Goal: Information Seeking & Learning: Learn about a topic

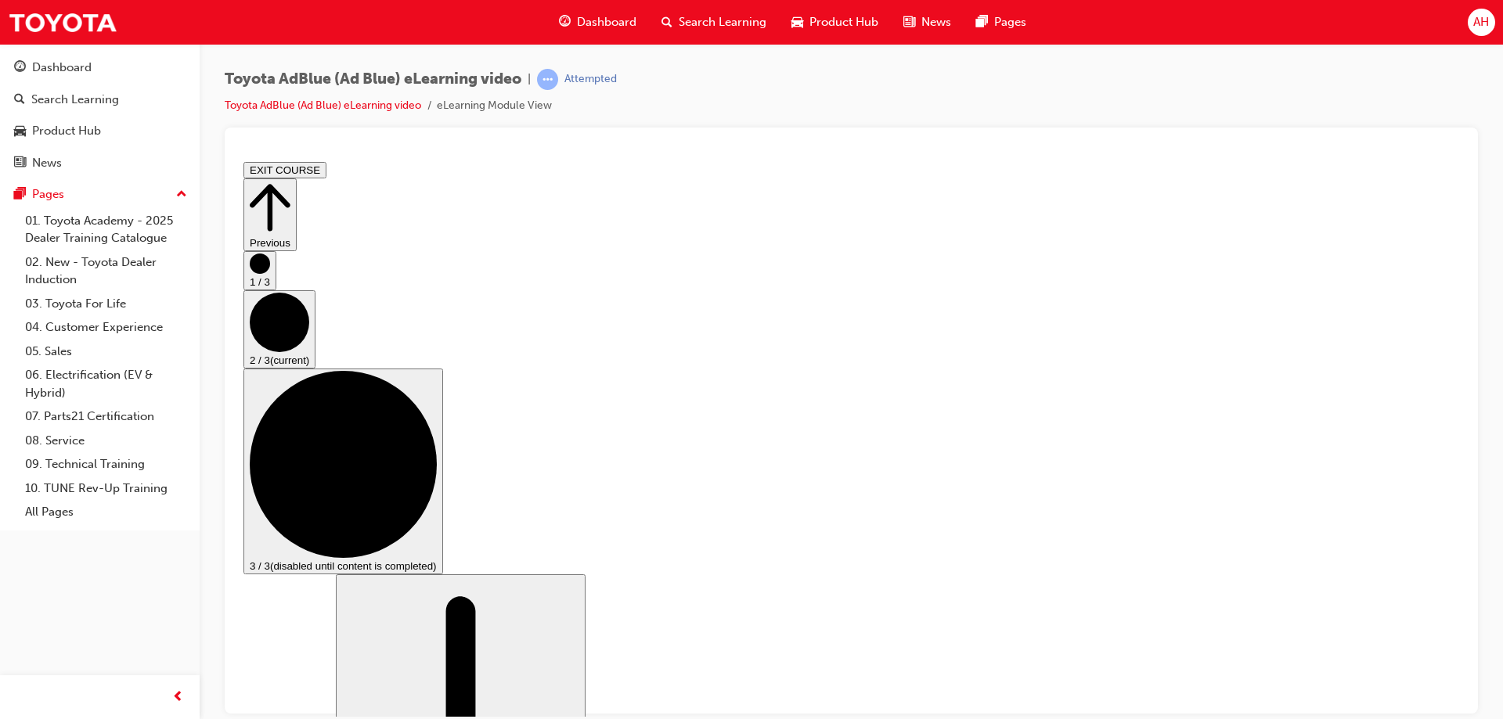
scroll to position [178, 0]
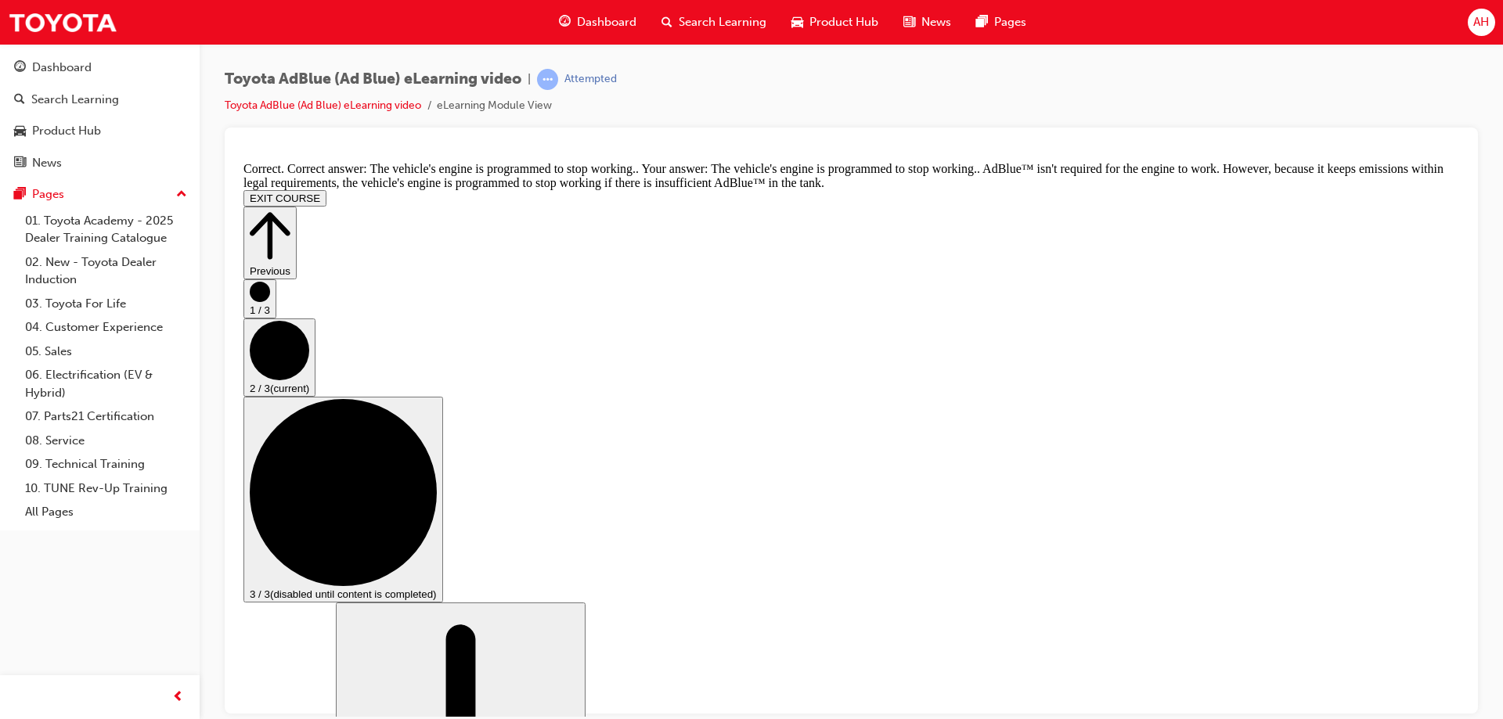
scroll to position [639, 0]
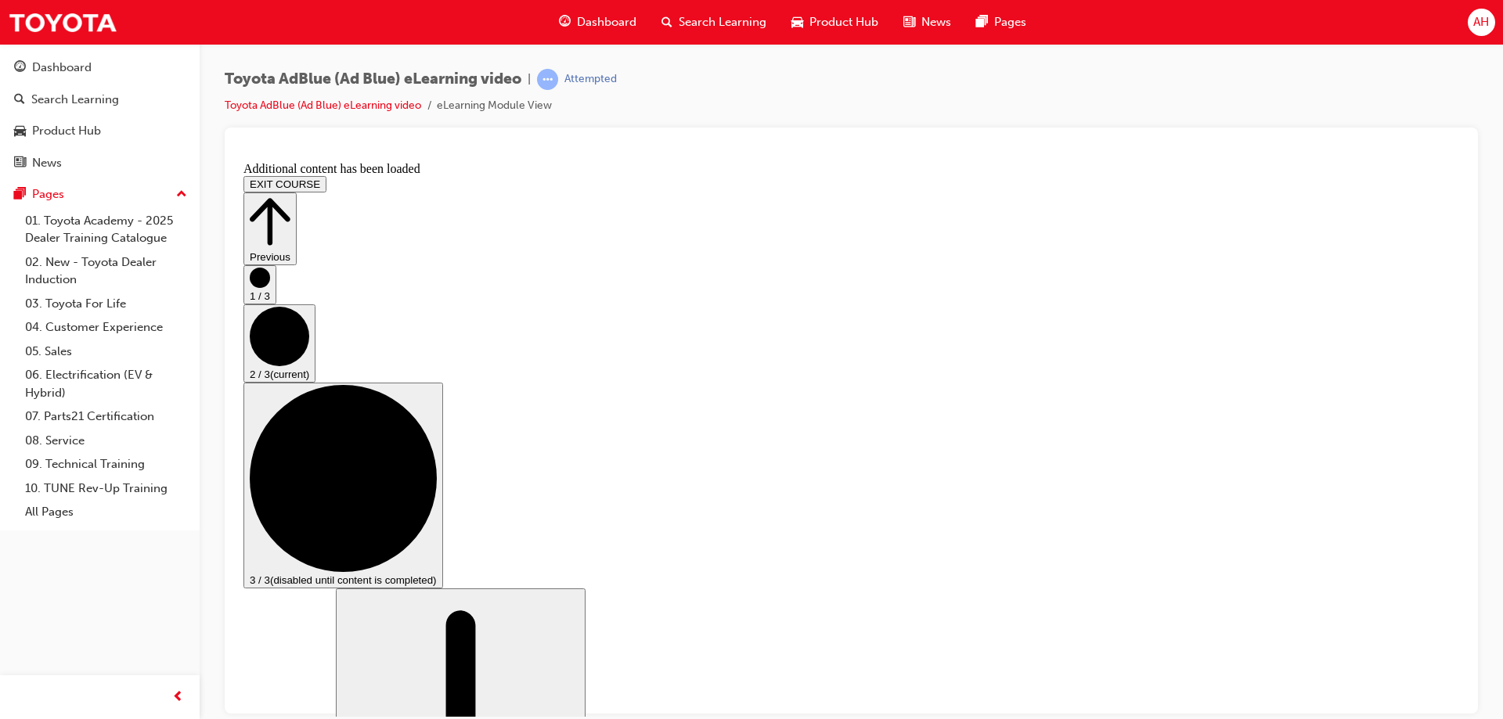
scroll to position [1410, 0]
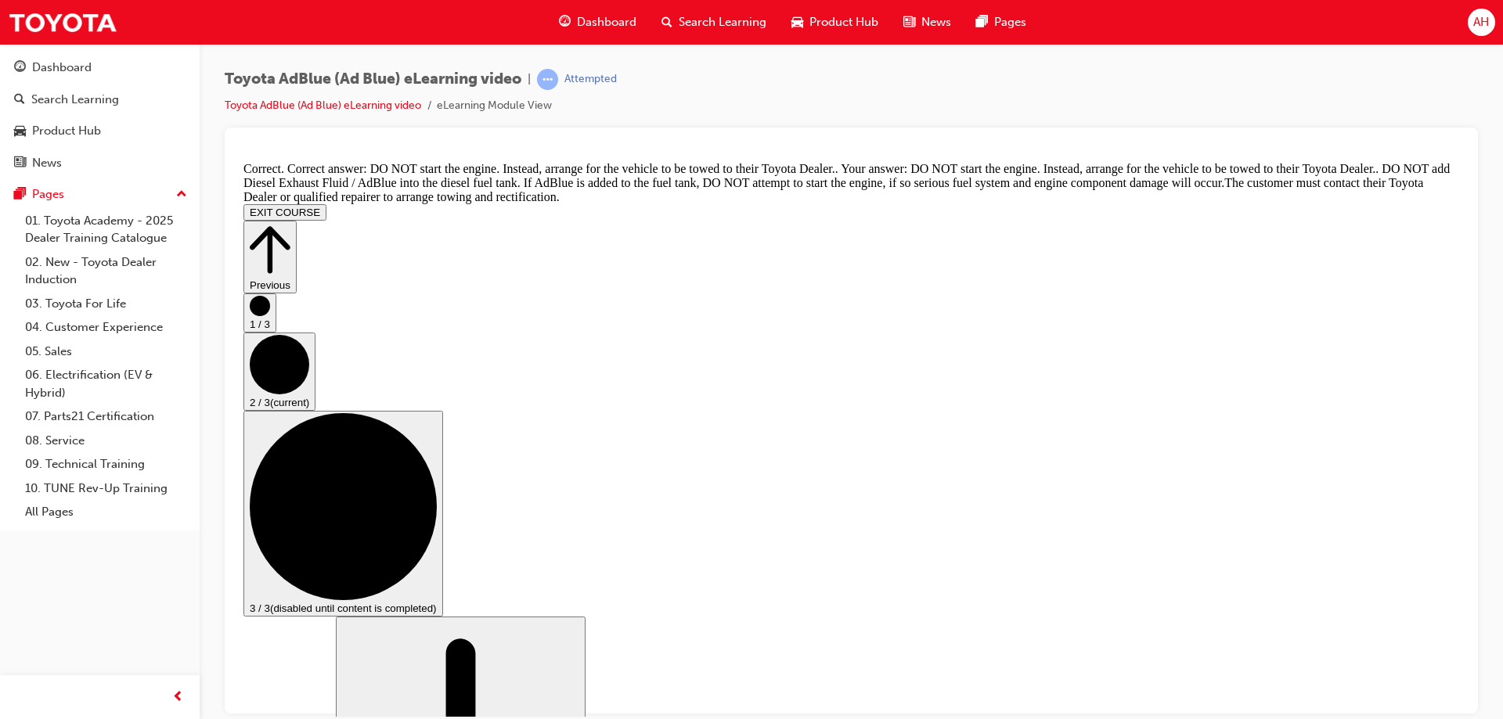
scroll to position [1759, 0]
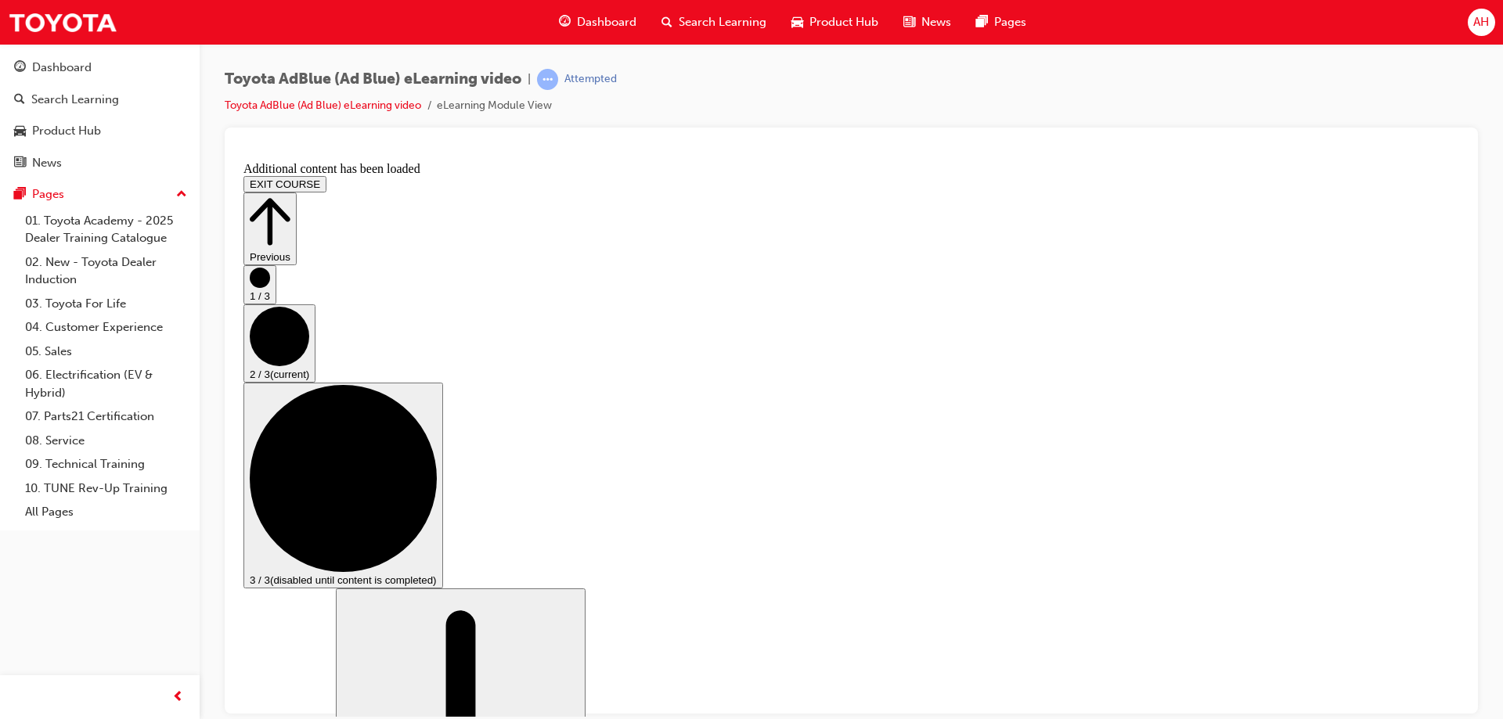
scroll to position [2384, 0]
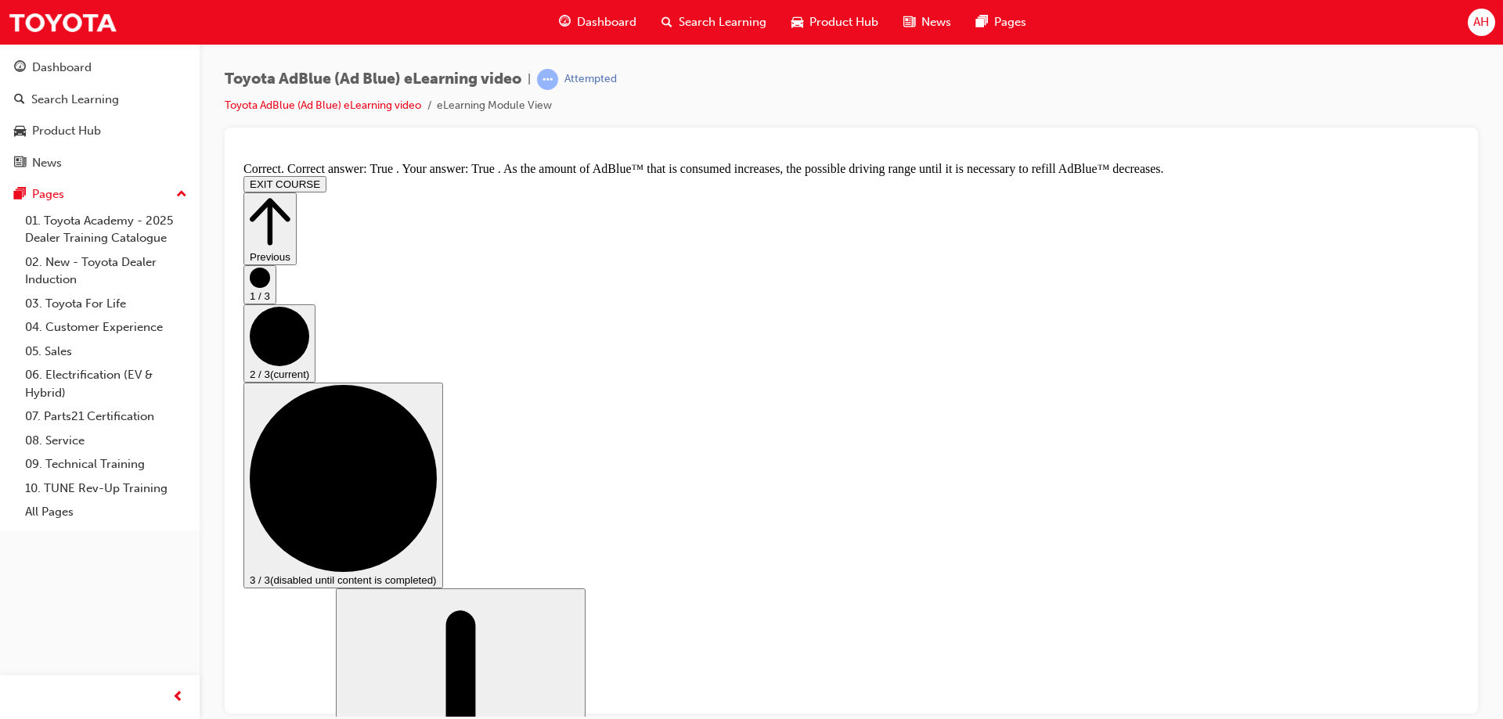
scroll to position [2691, 0]
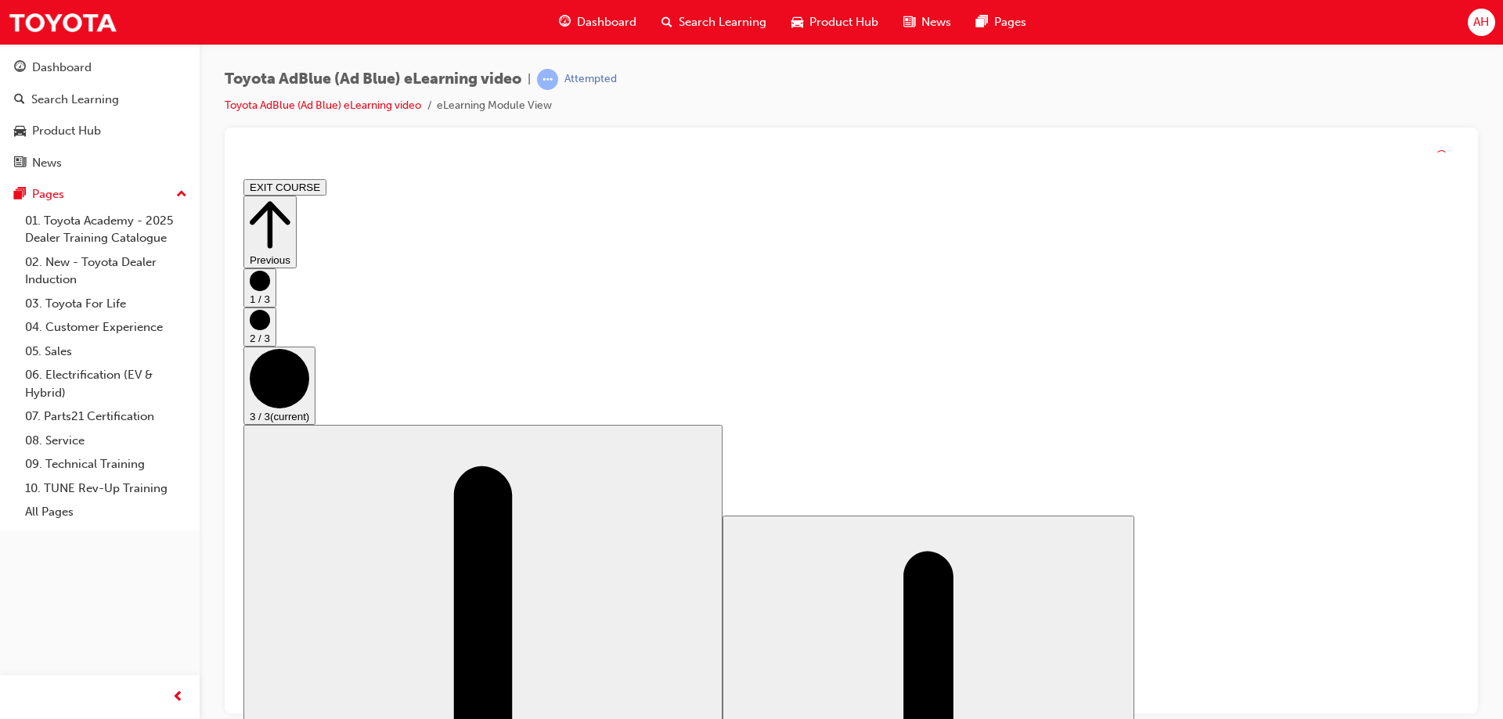
scroll to position [2, 0]
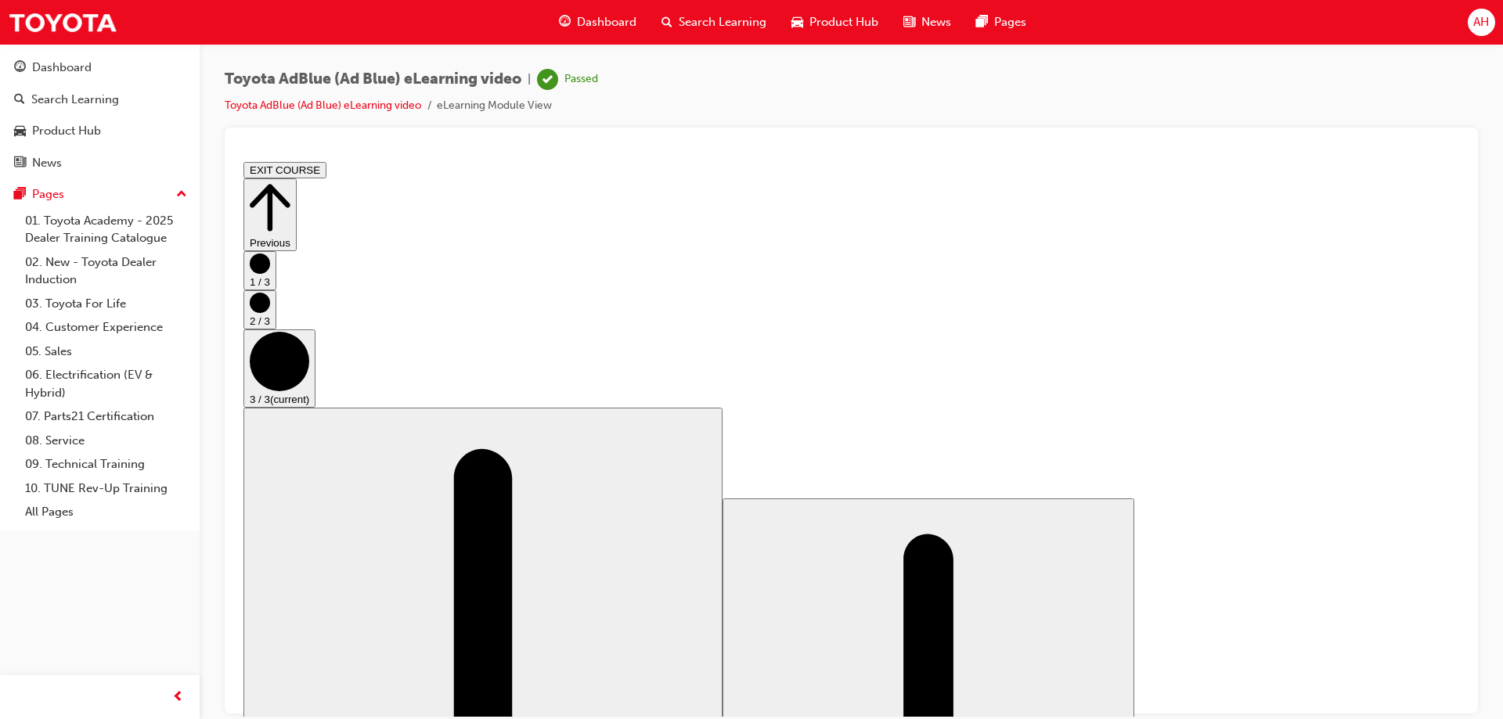
click at [326, 163] on button "EXIT COURSE" at bounding box center [284, 169] width 83 height 16
click at [80, 63] on div "Dashboard" at bounding box center [61, 68] width 59 height 18
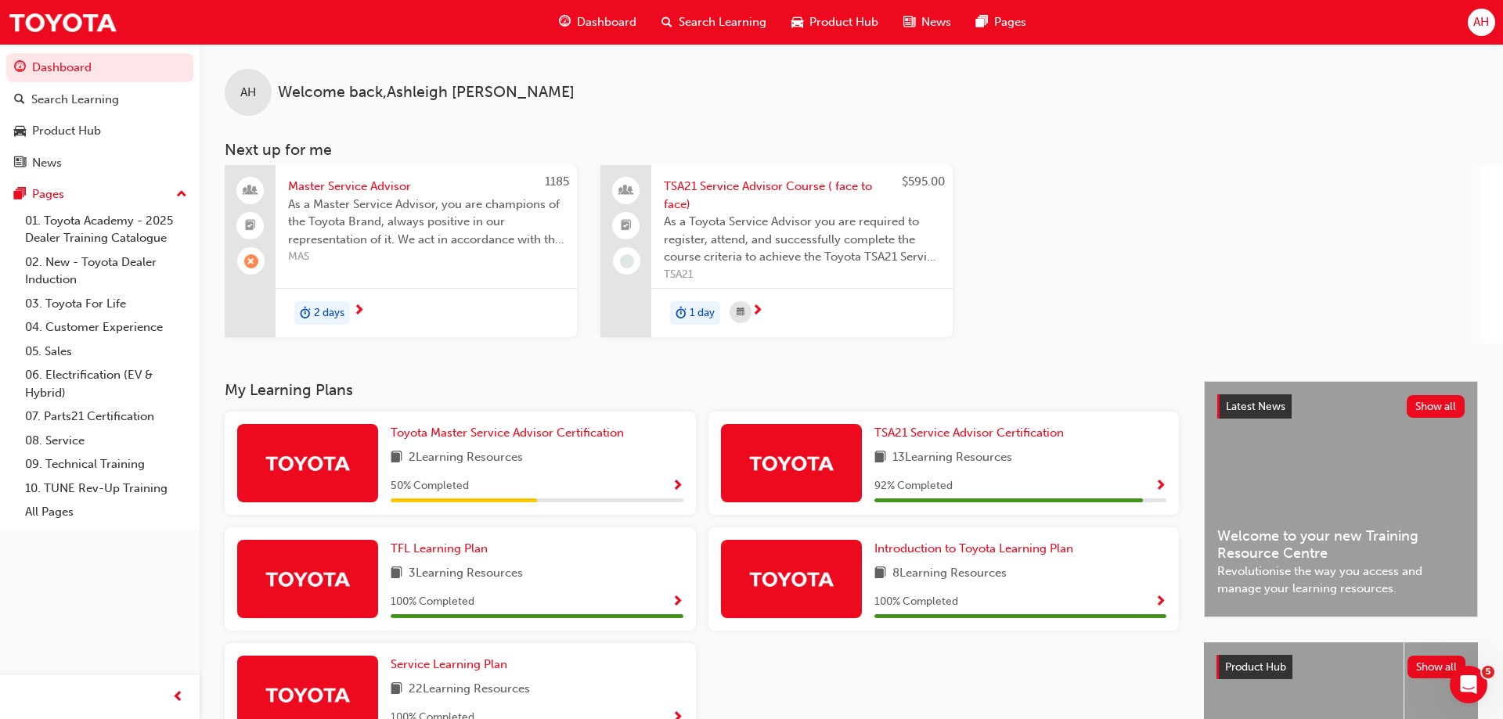
scroll to position [185, 0]
